Goal: Information Seeking & Learning: Learn about a topic

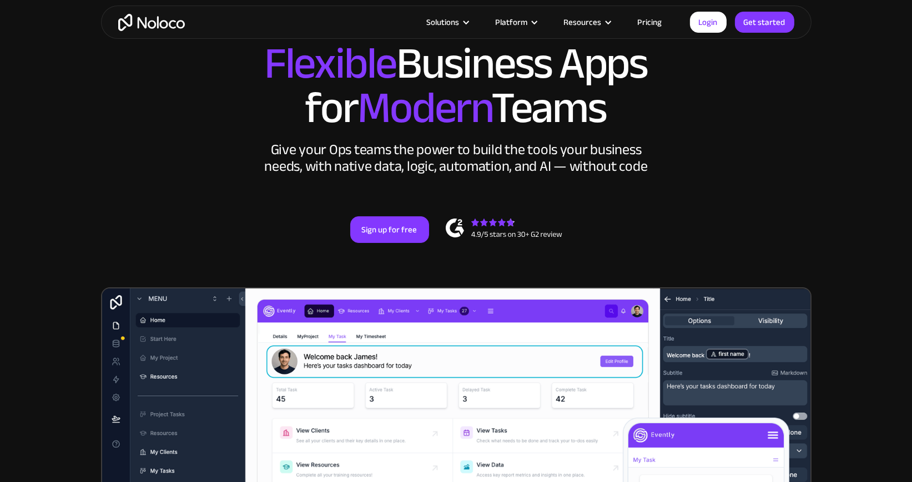
scroll to position [77, 0]
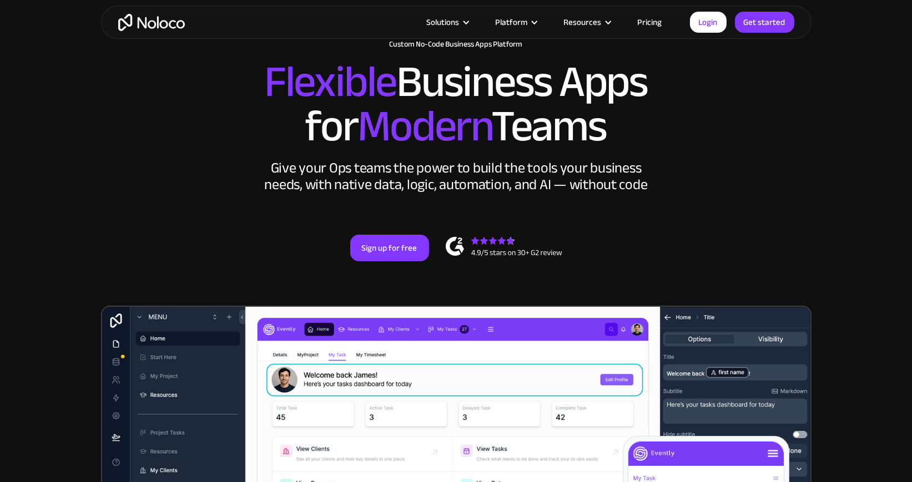
click at [658, 26] on link "Pricing" at bounding box center [650, 22] width 52 height 14
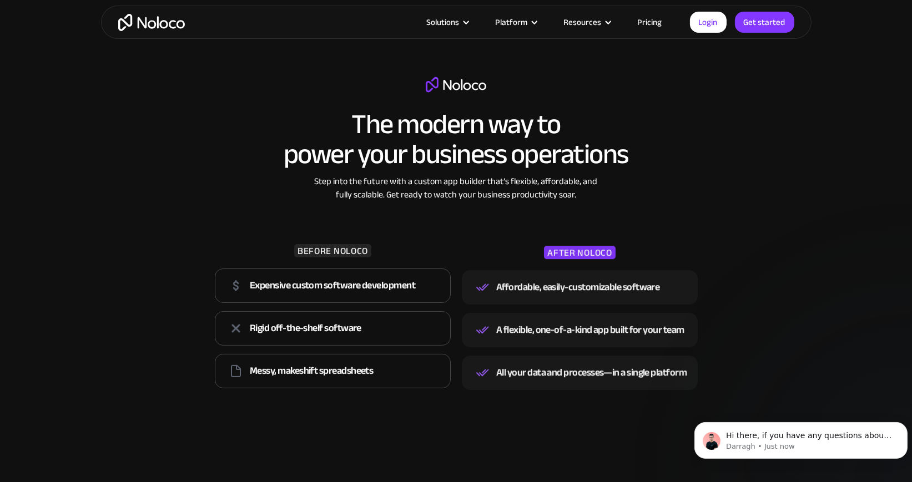
scroll to position [1710, 0]
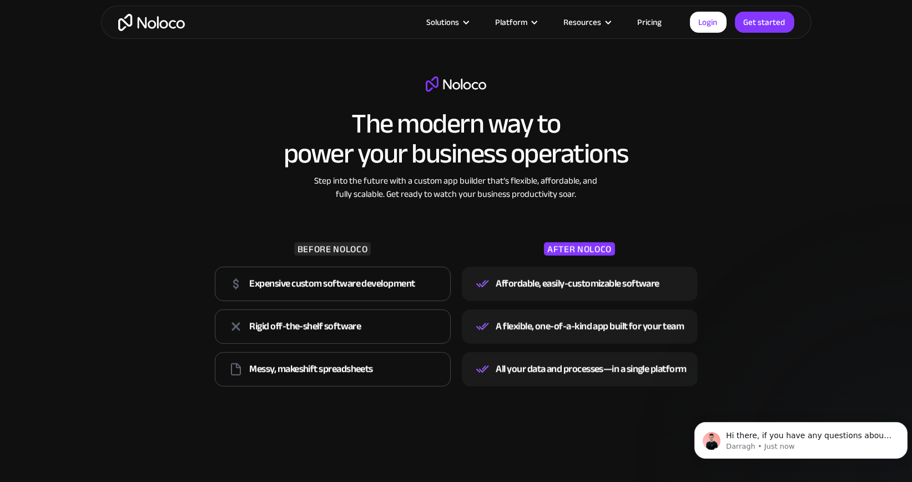
click at [327, 243] on div "BEFORE NOLOCO" at bounding box center [332, 249] width 77 height 13
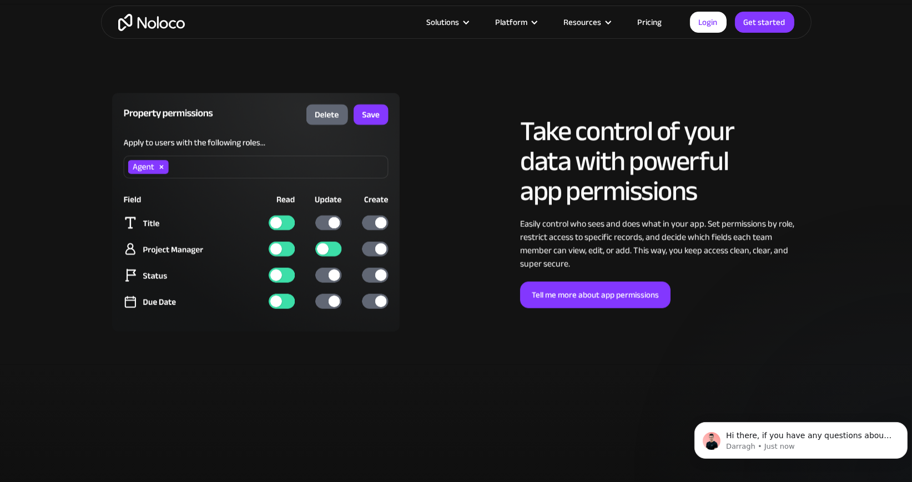
scroll to position [2966, 0]
